Goal: Information Seeking & Learning: Learn about a topic

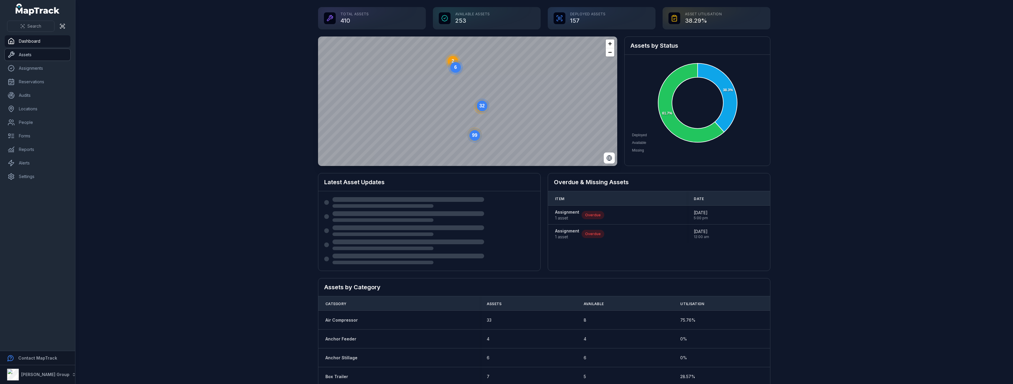
click at [29, 57] on link "Assets" at bounding box center [38, 55] width 66 height 12
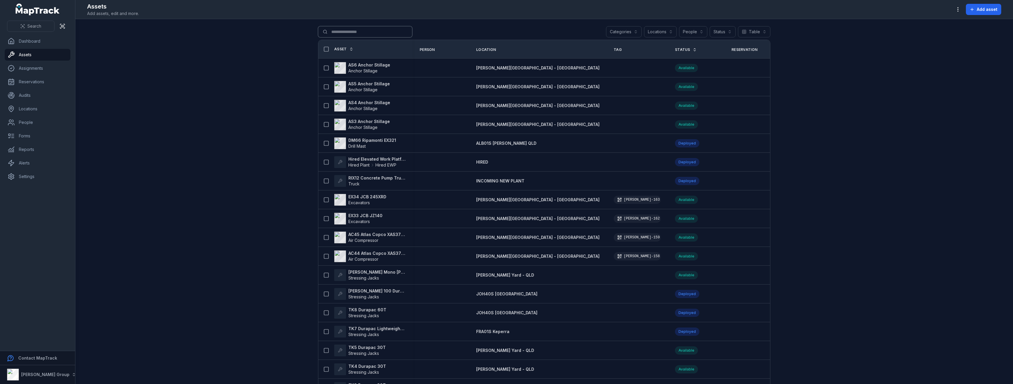
click at [365, 30] on input "Search for assets" at bounding box center [365, 31] width 94 height 11
type input "****"
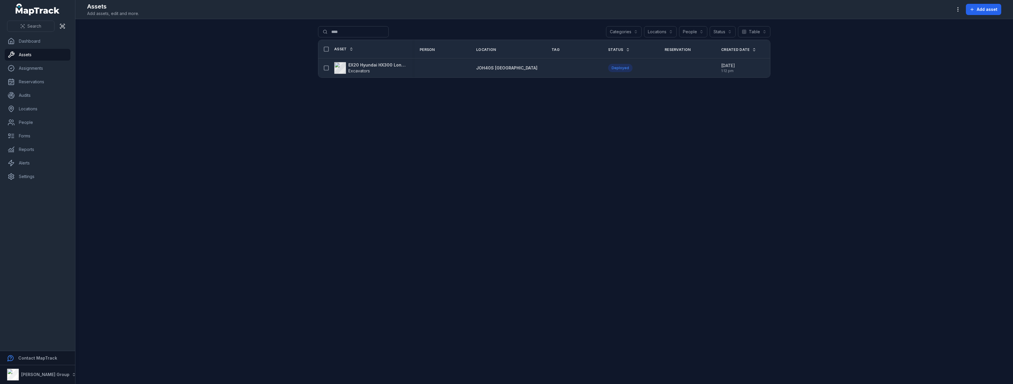
click at [365, 64] on strong "EX20 Hyundai HX300 Longreach" at bounding box center [376, 65] width 57 height 6
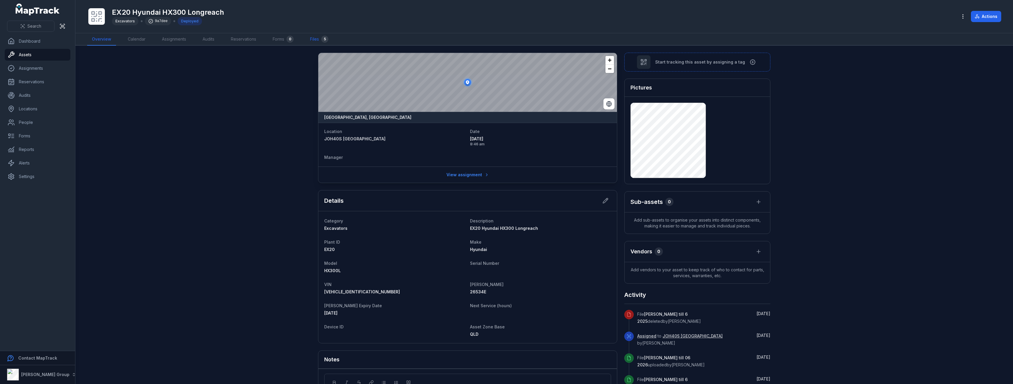
click at [312, 36] on link "Files 5" at bounding box center [319, 39] width 28 height 12
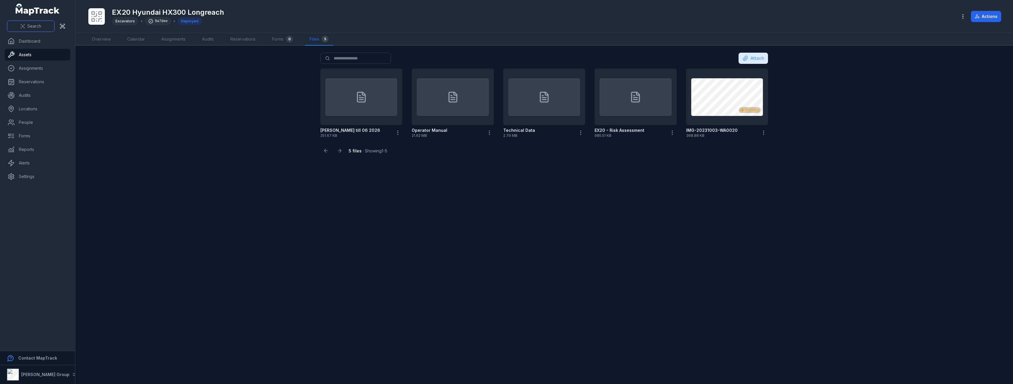
click at [28, 29] on span "Search" at bounding box center [34, 26] width 14 height 6
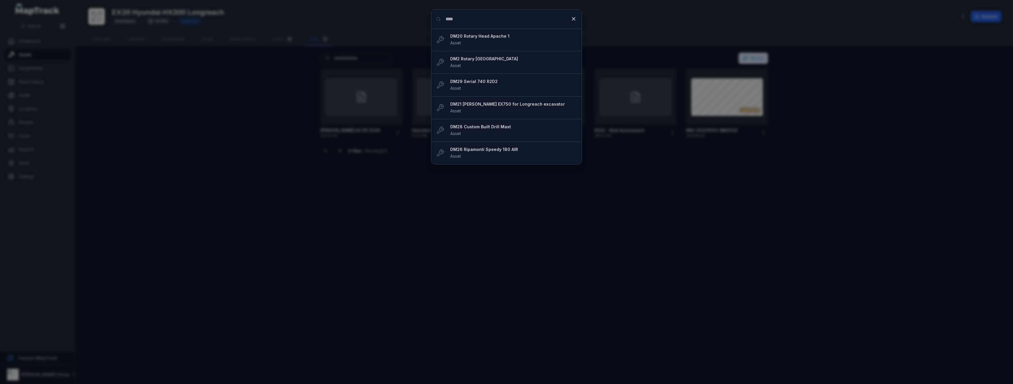
type input "****"
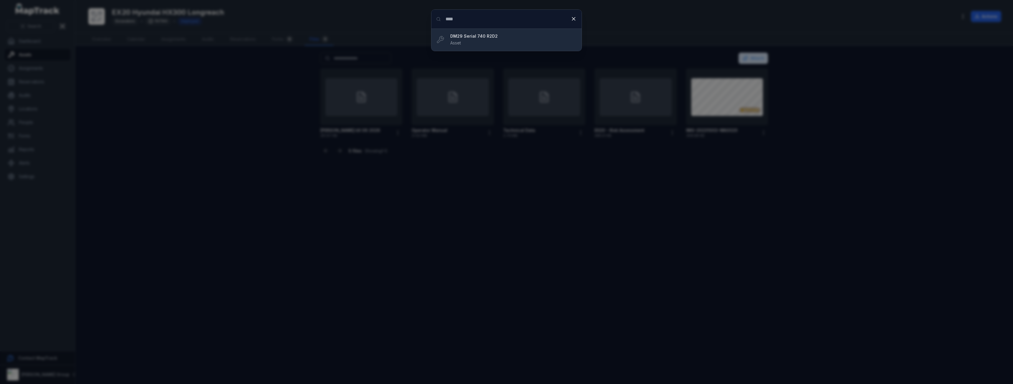
click at [483, 32] on li "DM29 Serial 740 R2D2 Asset" at bounding box center [506, 40] width 150 height 22
click at [482, 40] on div "DM29 Serial 740 R2D2 Asset" at bounding box center [513, 39] width 127 height 13
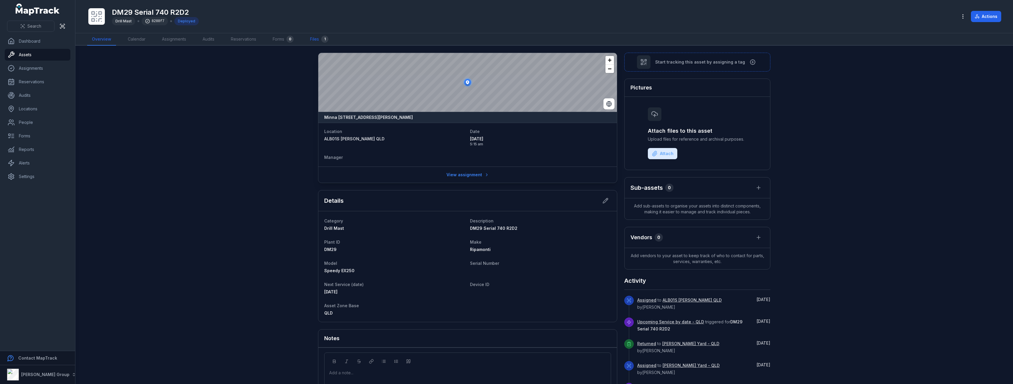
click at [332, 35] on link "Files 1" at bounding box center [319, 39] width 28 height 12
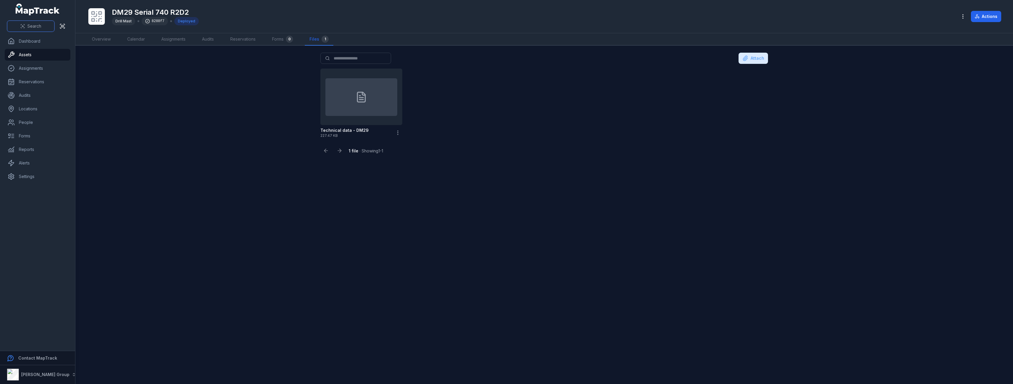
click at [36, 24] on span "Search" at bounding box center [34, 26] width 14 height 6
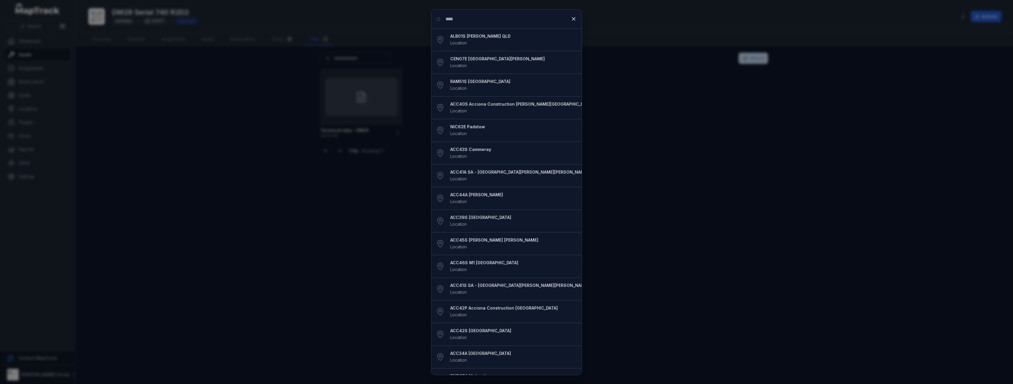
type input "****"
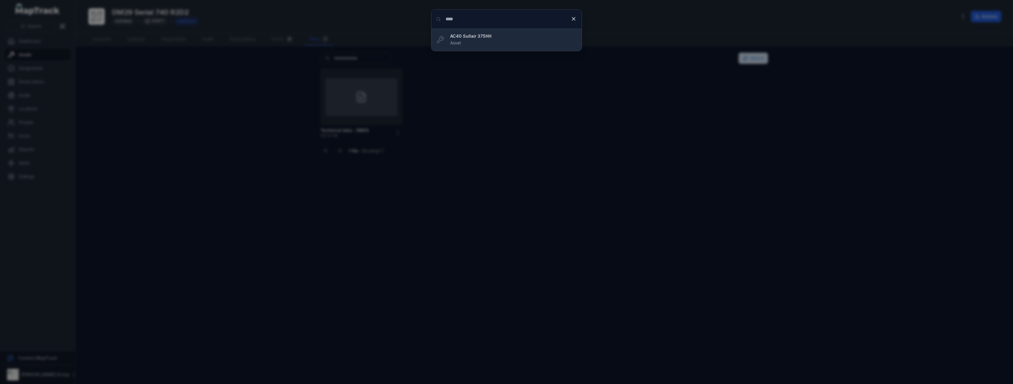
click at [481, 36] on strong "AC40 Sullair 375HH" at bounding box center [513, 36] width 127 height 6
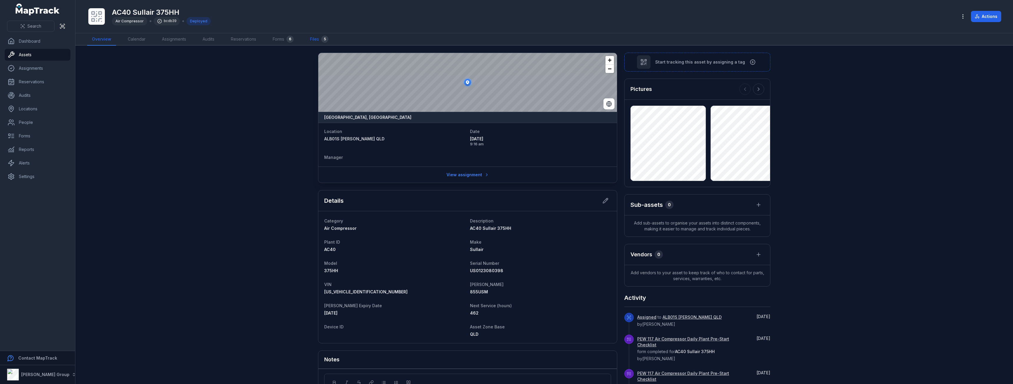
click at [323, 39] on div "5" at bounding box center [324, 39] width 7 height 7
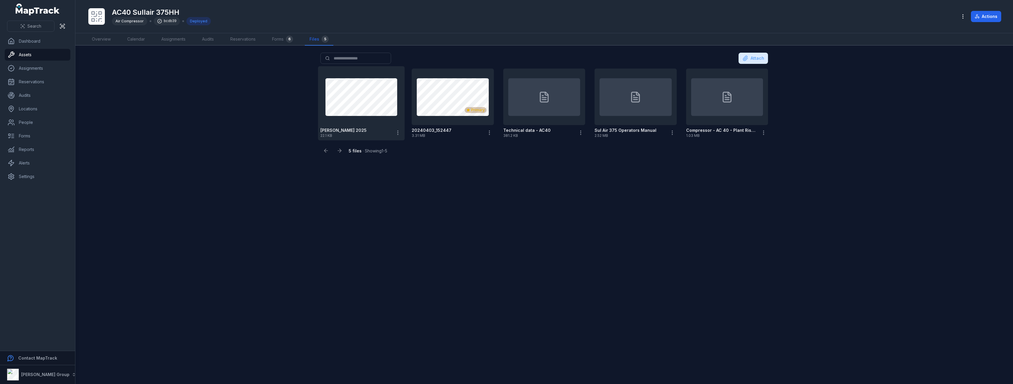
click at [360, 118] on div at bounding box center [361, 97] width 82 height 57
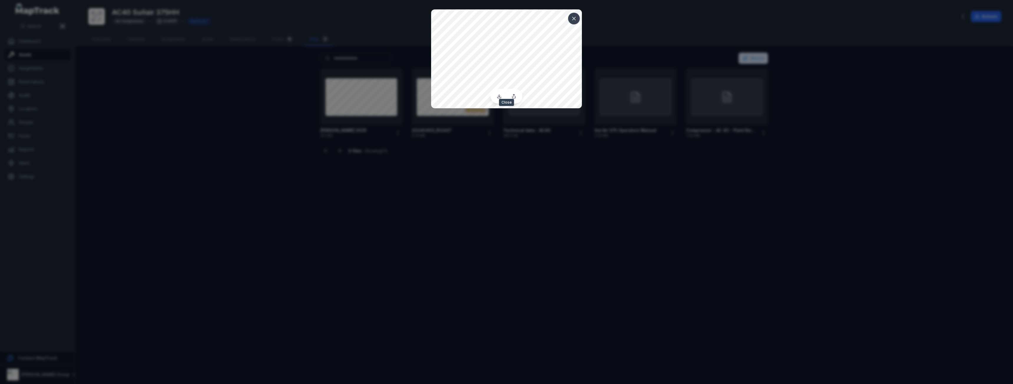
click at [575, 21] on icon at bounding box center [574, 19] width 6 height 6
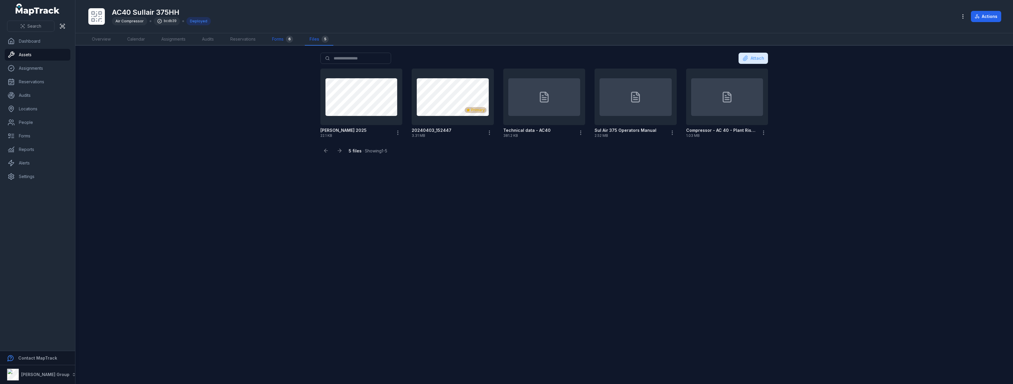
click at [286, 39] on link "Forms 6" at bounding box center [282, 39] width 30 height 12
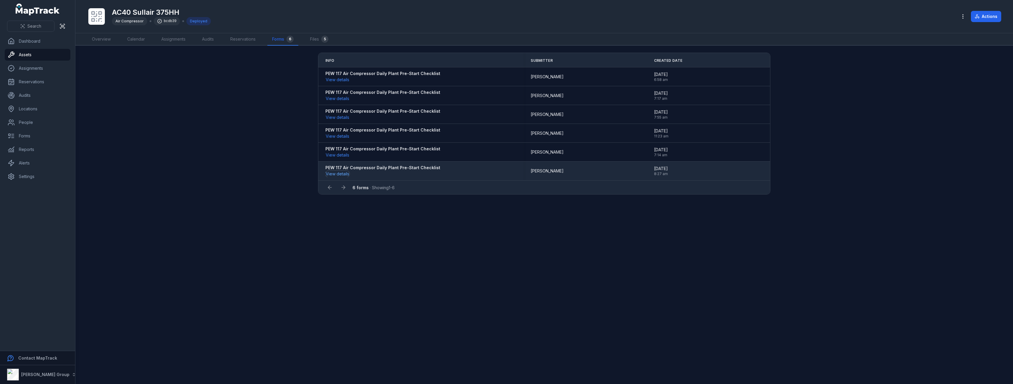
click at [334, 177] on button "View details" at bounding box center [337, 174] width 24 height 6
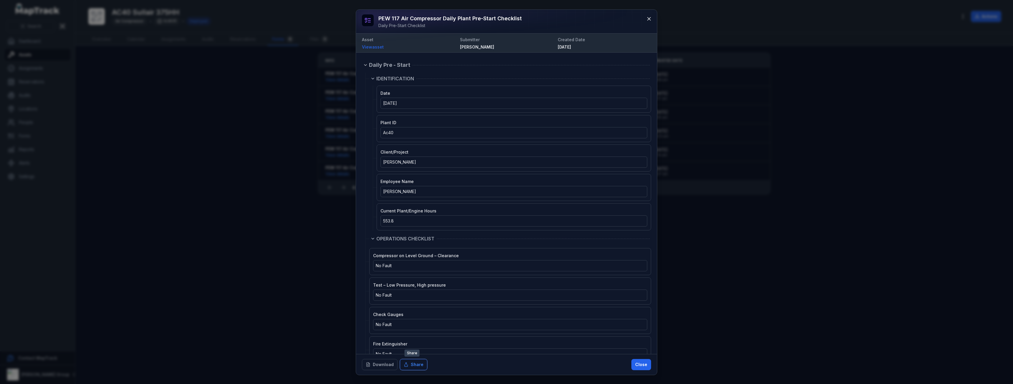
click at [421, 365] on button "Share" at bounding box center [413, 364] width 27 height 11
click at [649, 23] on button at bounding box center [648, 18] width 11 height 11
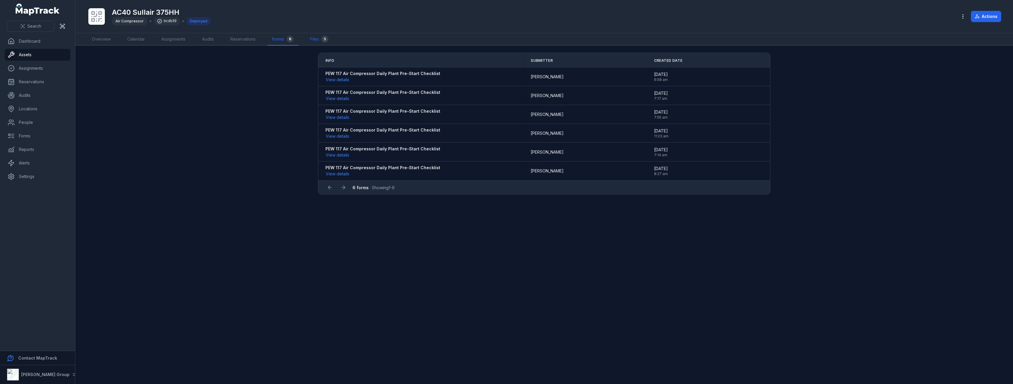
click at [316, 39] on link "Files 5" at bounding box center [319, 39] width 28 height 12
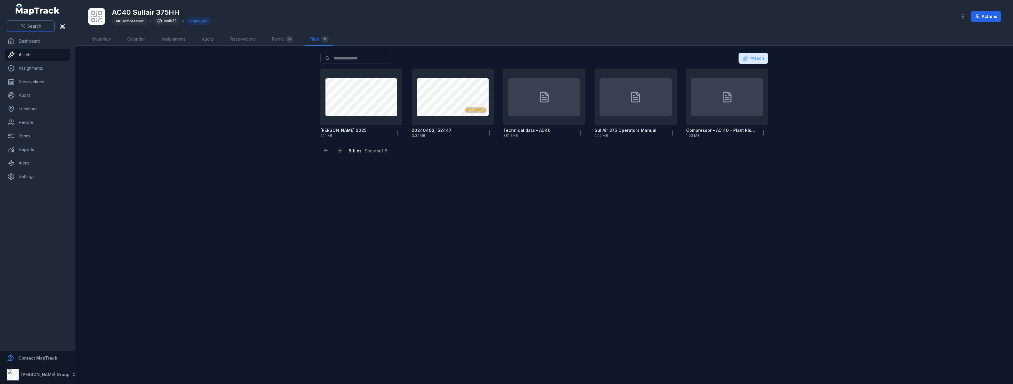
click at [8, 30] on button "Search" at bounding box center [30, 26] width 47 height 11
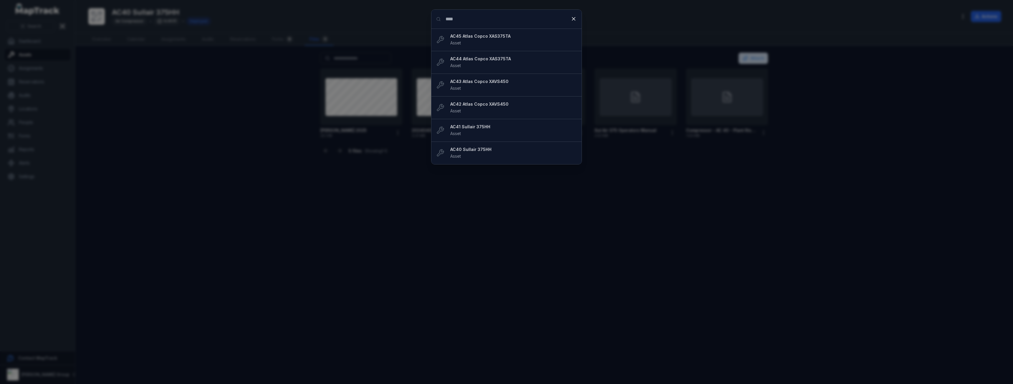
type input "****"
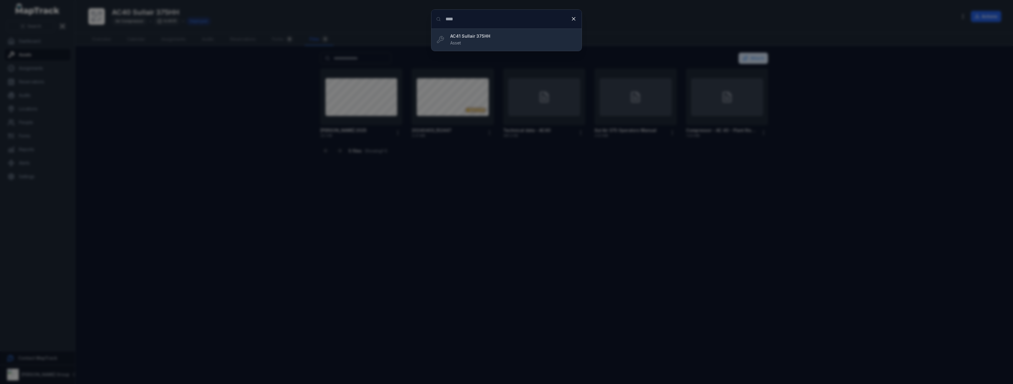
click at [461, 36] on strong "AC41 Sullair 375HH" at bounding box center [513, 36] width 127 height 6
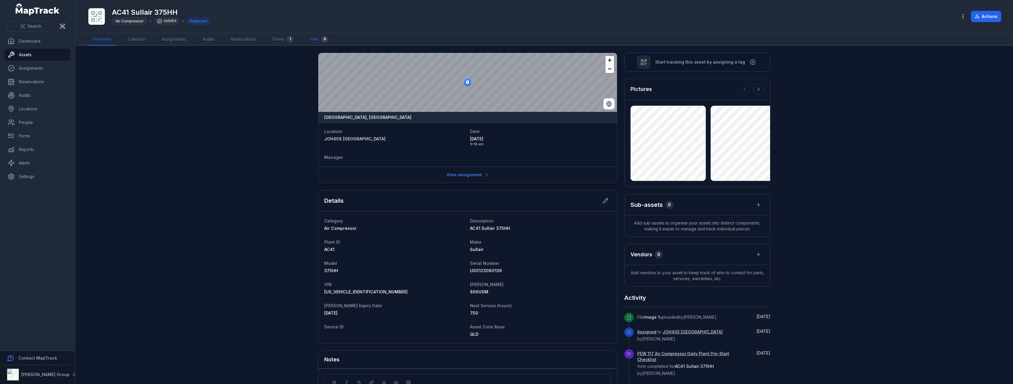
click at [314, 38] on link "Files 6" at bounding box center [319, 39] width 28 height 12
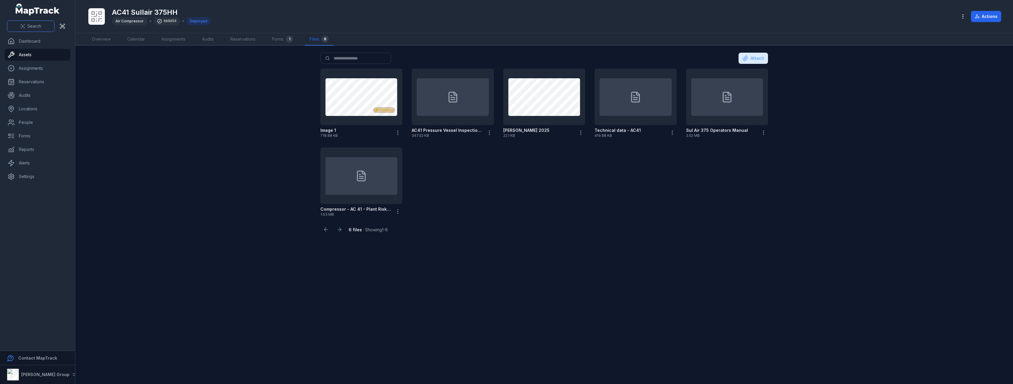
click at [39, 27] on span "Search" at bounding box center [34, 26] width 14 height 6
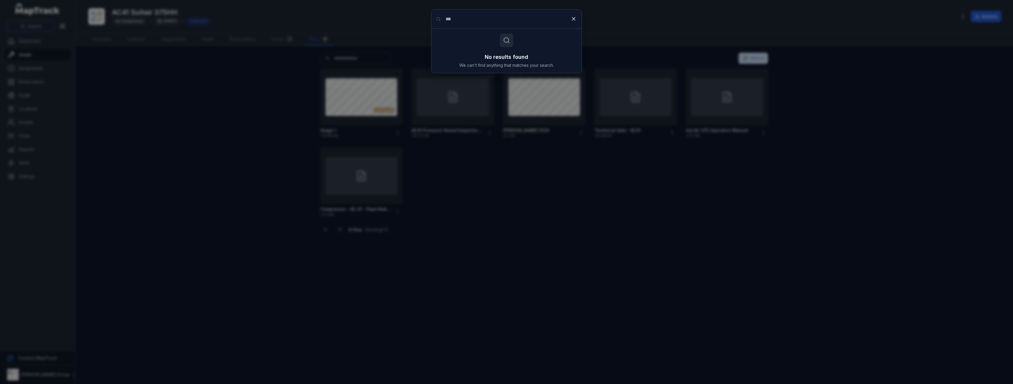
type input "***"
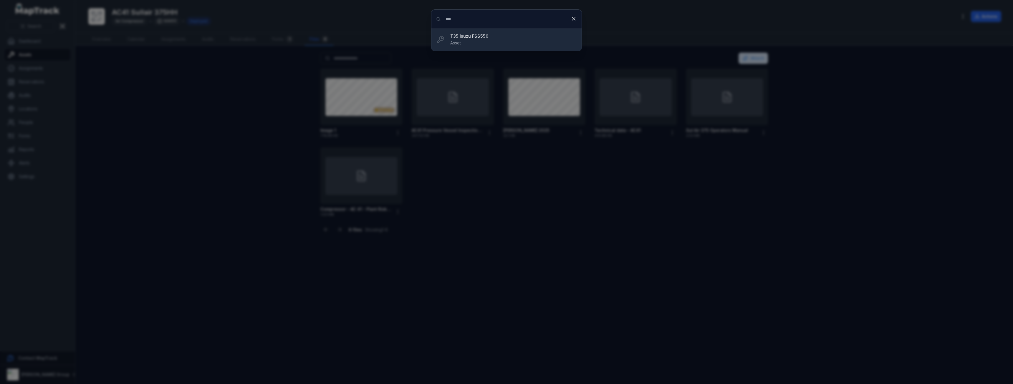
click at [480, 37] on strong "T35 Isuzu FSS550" at bounding box center [513, 36] width 127 height 6
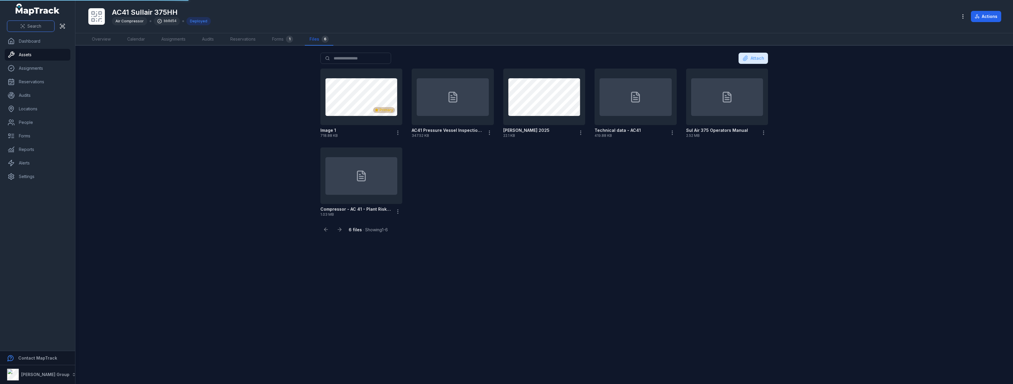
click at [24, 25] on icon at bounding box center [24, 24] width 1 height 1
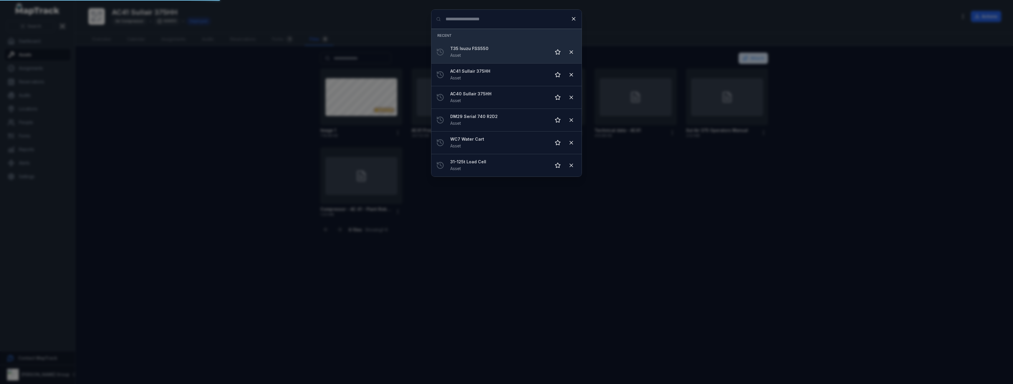
click at [479, 47] on strong "T35 Isuzu FSS550" at bounding box center [498, 49] width 96 height 6
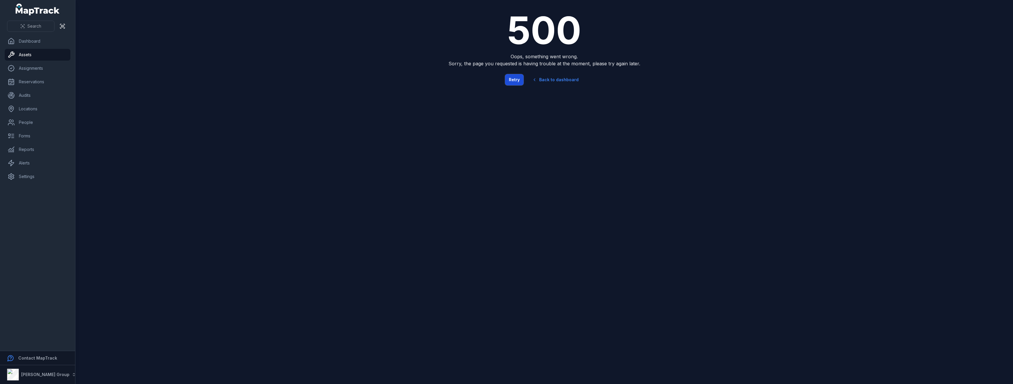
click at [522, 81] on button "Retry" at bounding box center [514, 79] width 19 height 11
click at [514, 85] on button "Retry" at bounding box center [514, 79] width 19 height 11
